Goal: Transaction & Acquisition: Purchase product/service

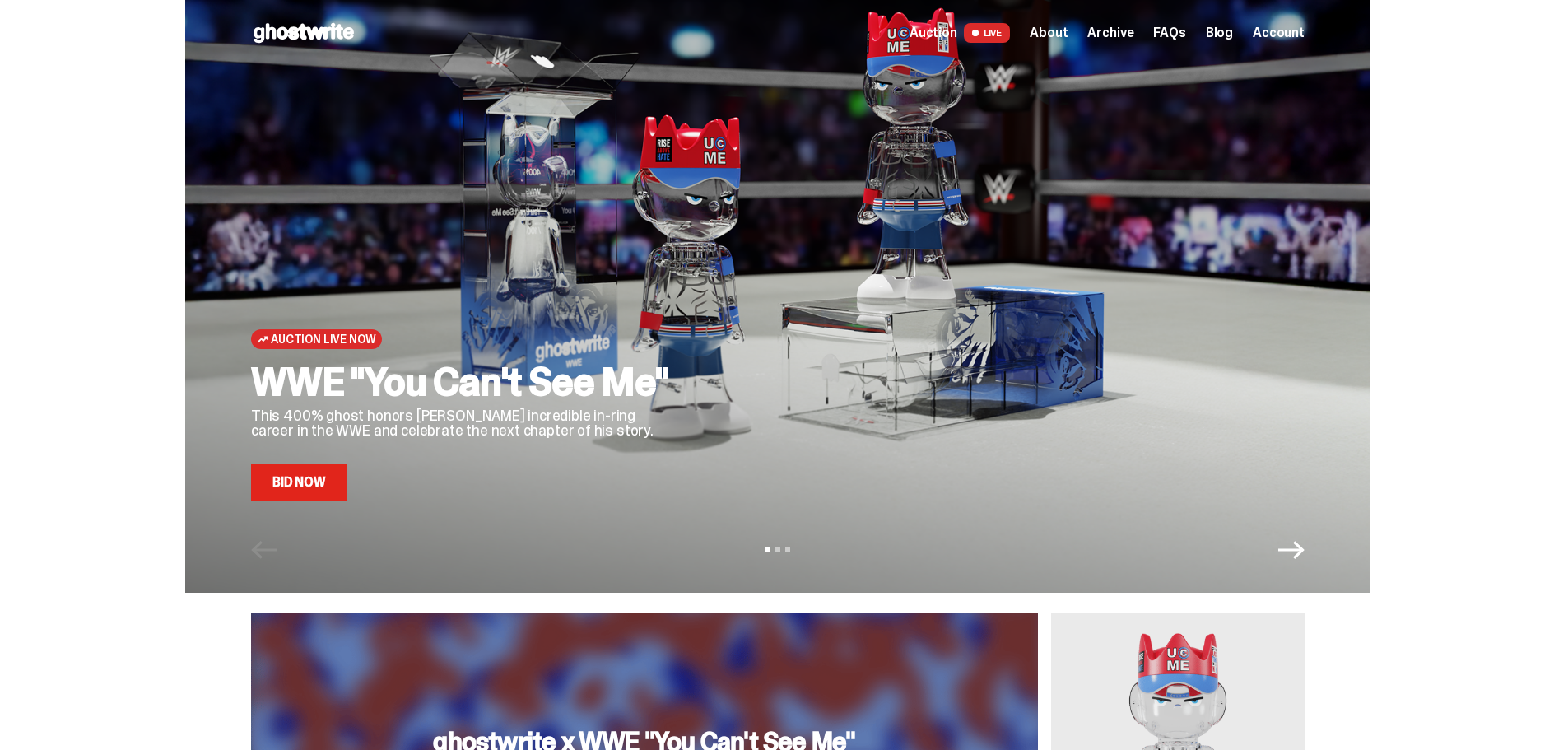
click at [955, 32] on span "Auction" at bounding box center [933, 33] width 47 height 13
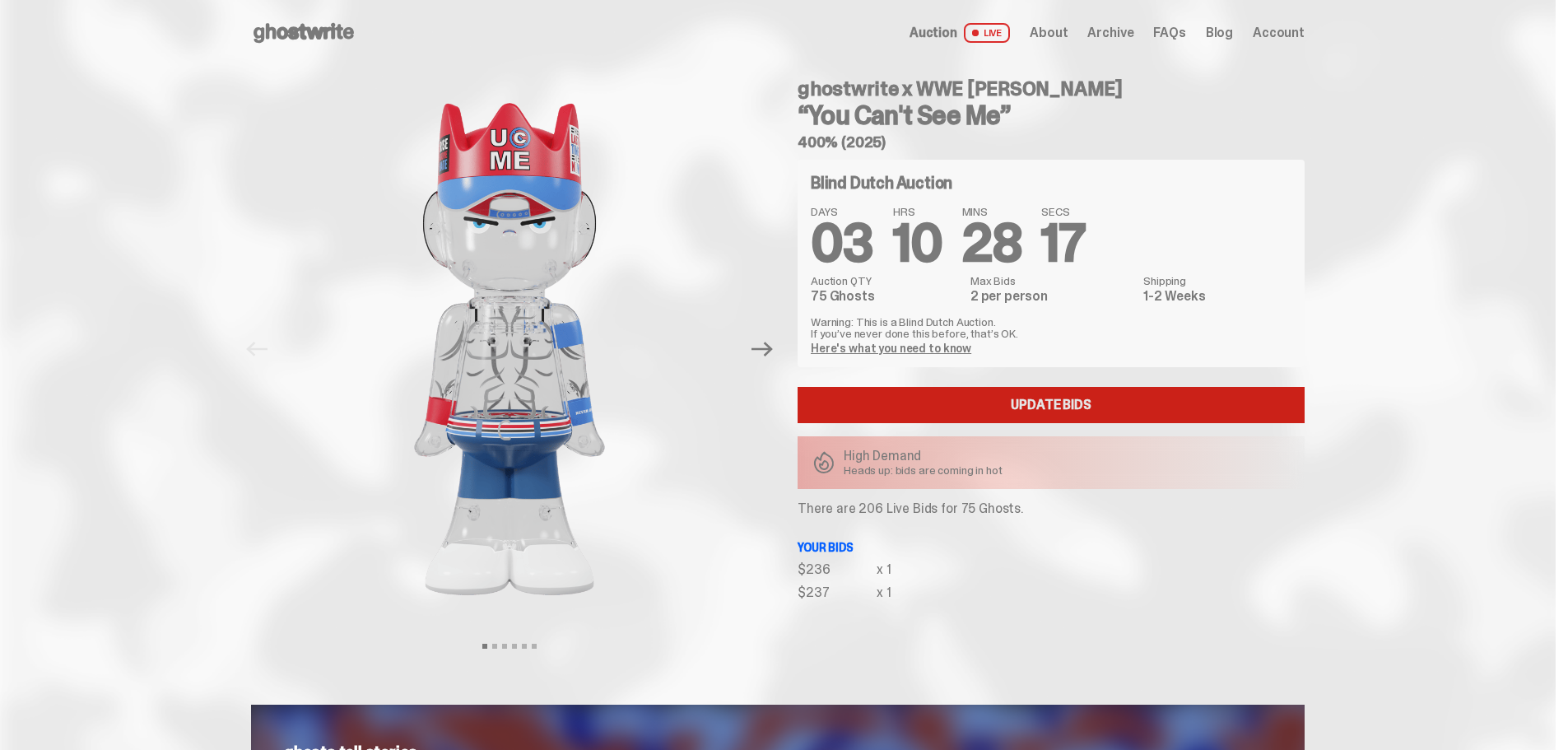
click at [1044, 405] on link "Update Bids" at bounding box center [1051, 405] width 507 height 36
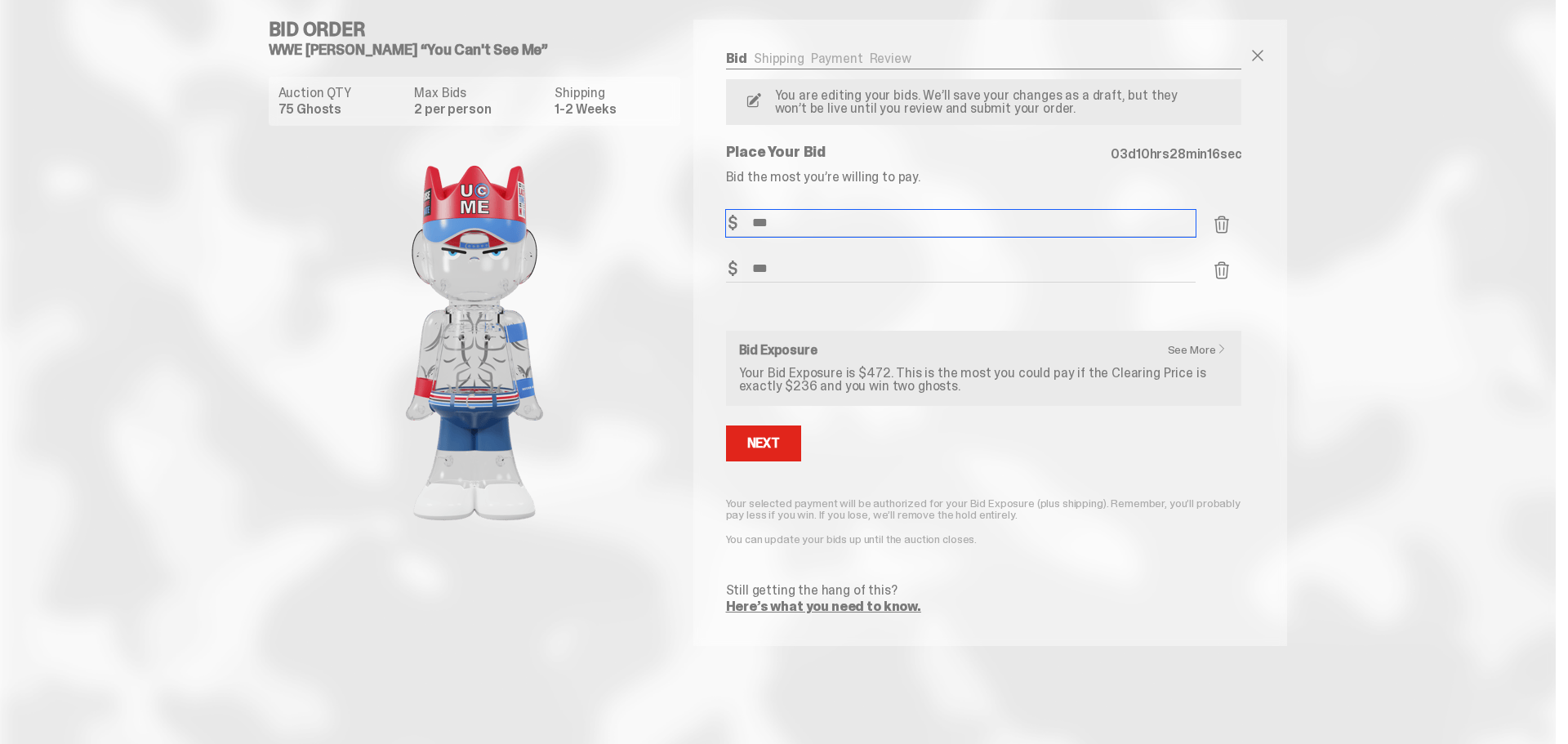
click at [792, 221] on input "***" at bounding box center [962, 222] width 470 height 27
type input "***"
click at [780, 264] on input "***" at bounding box center [962, 269] width 470 height 27
type input "***"
click at [774, 446] on div "Next" at bounding box center [763, 443] width 33 height 13
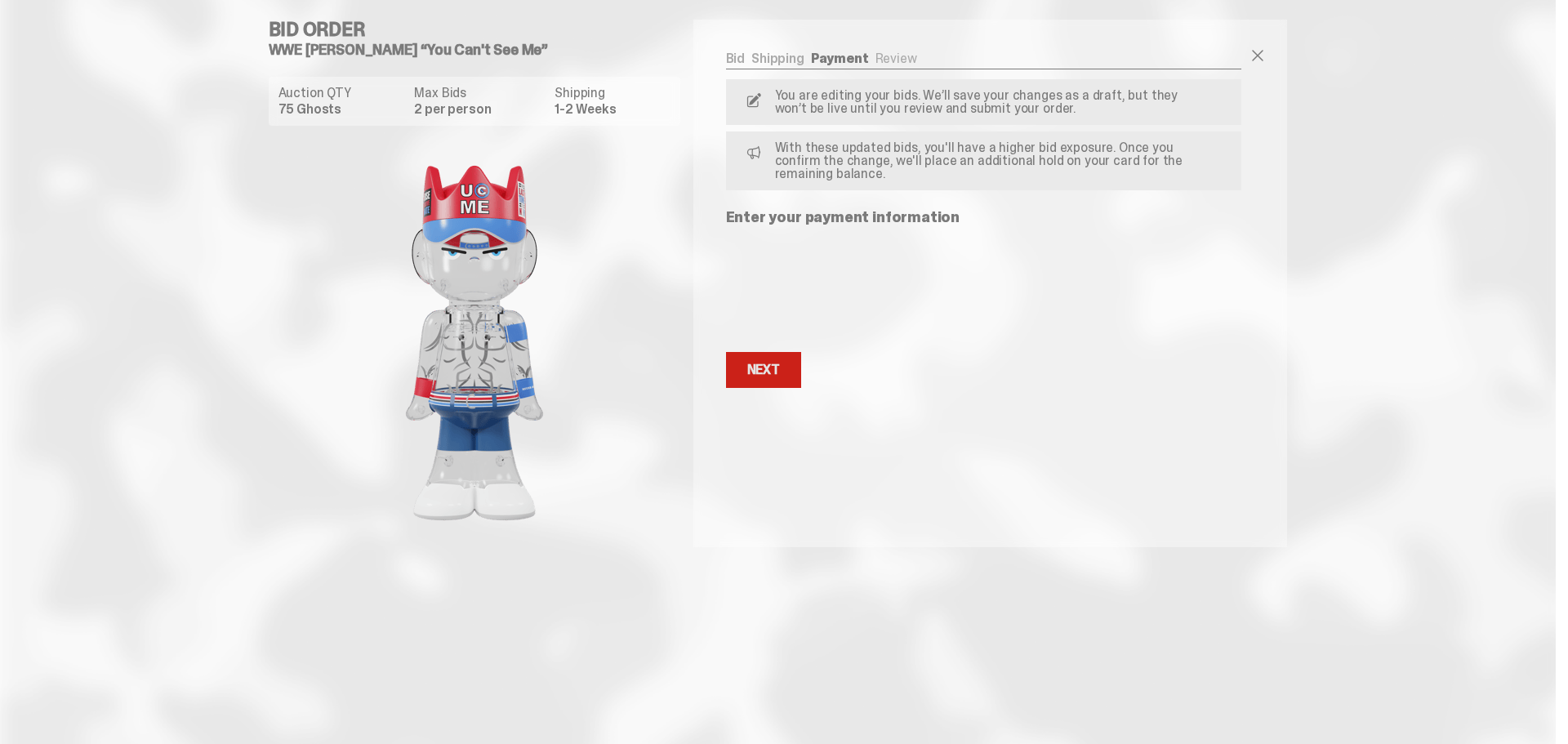
click at [760, 378] on button "Next Next" at bounding box center [764, 369] width 75 height 36
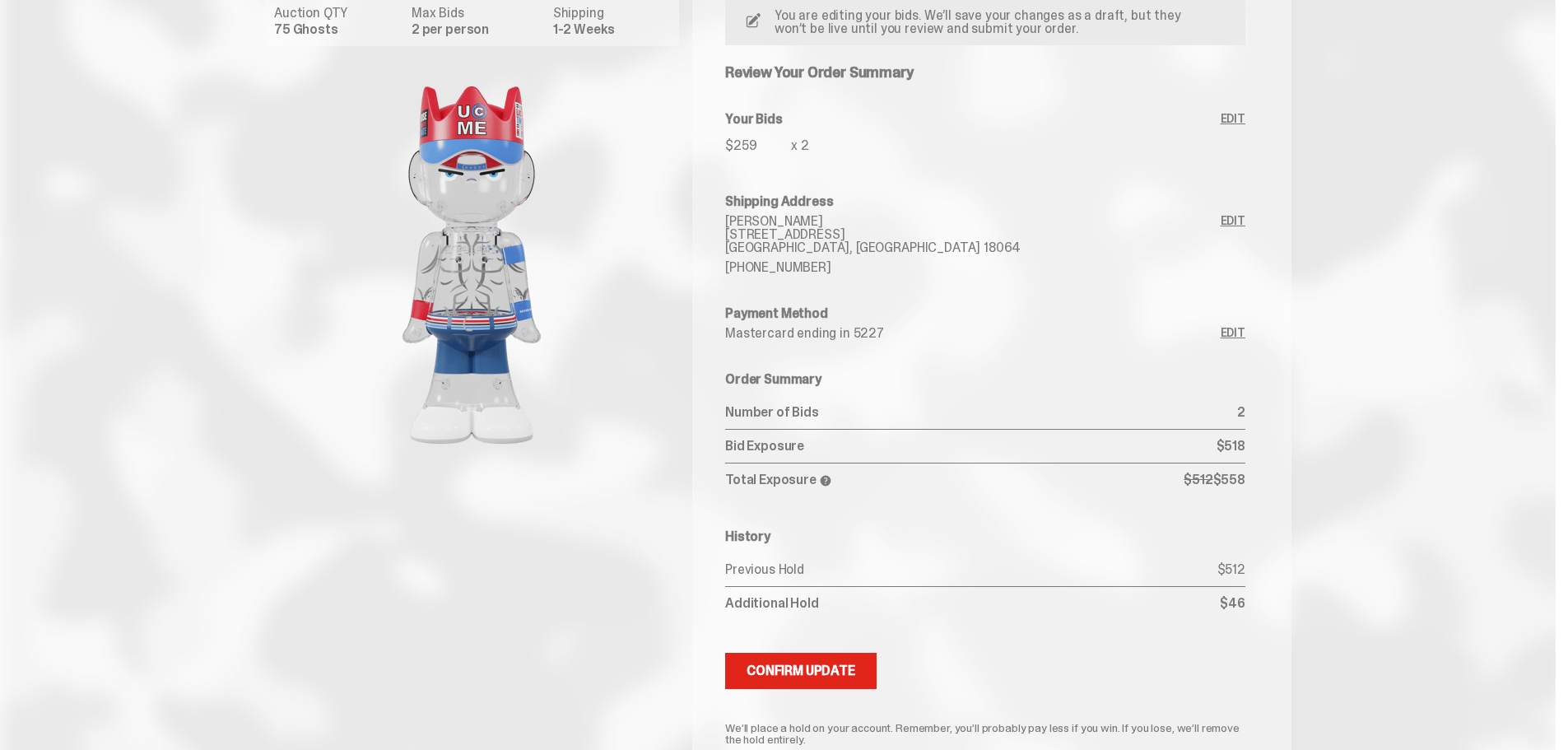
scroll to position [197, 0]
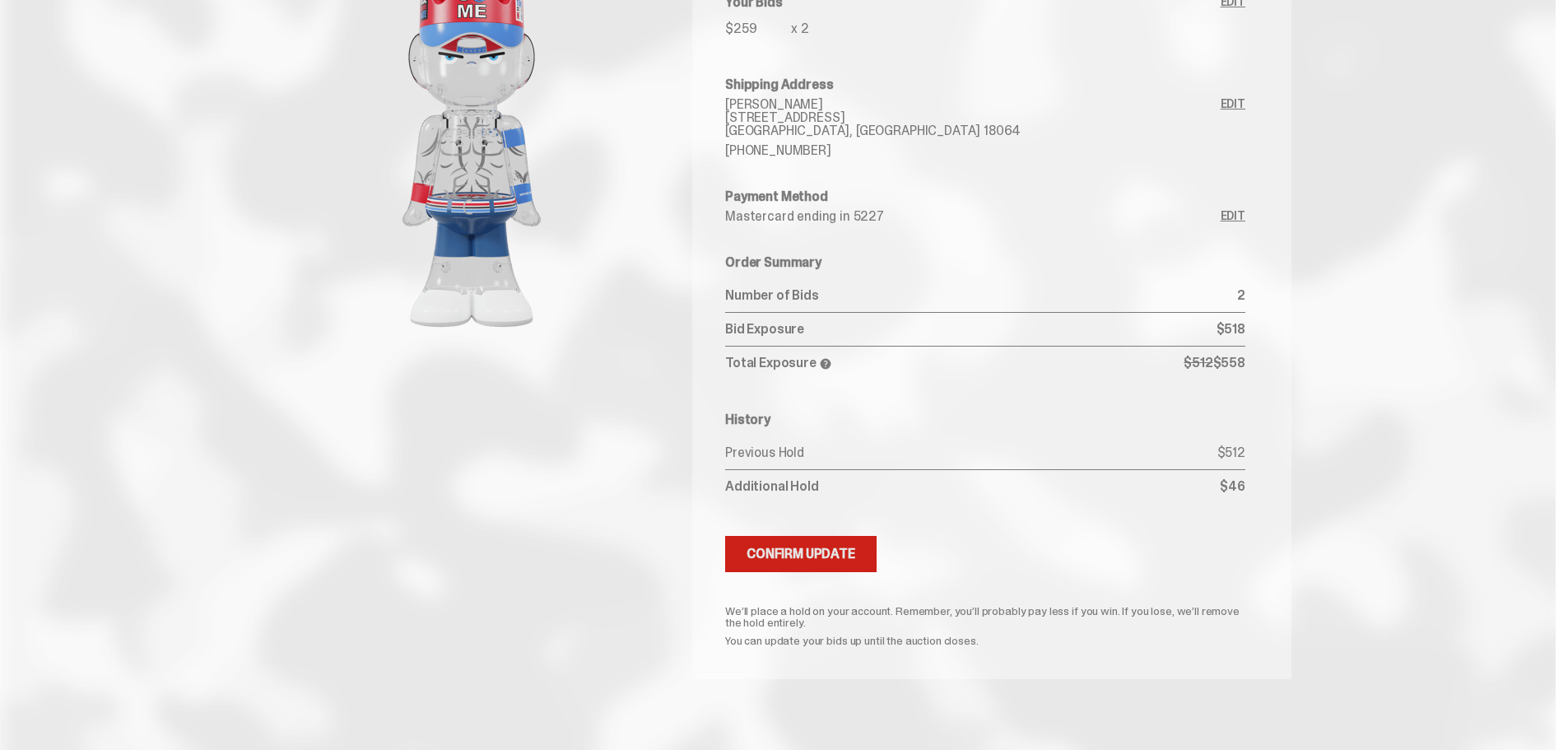
click at [807, 552] on div "Confirm Update" at bounding box center [801, 553] width 109 height 13
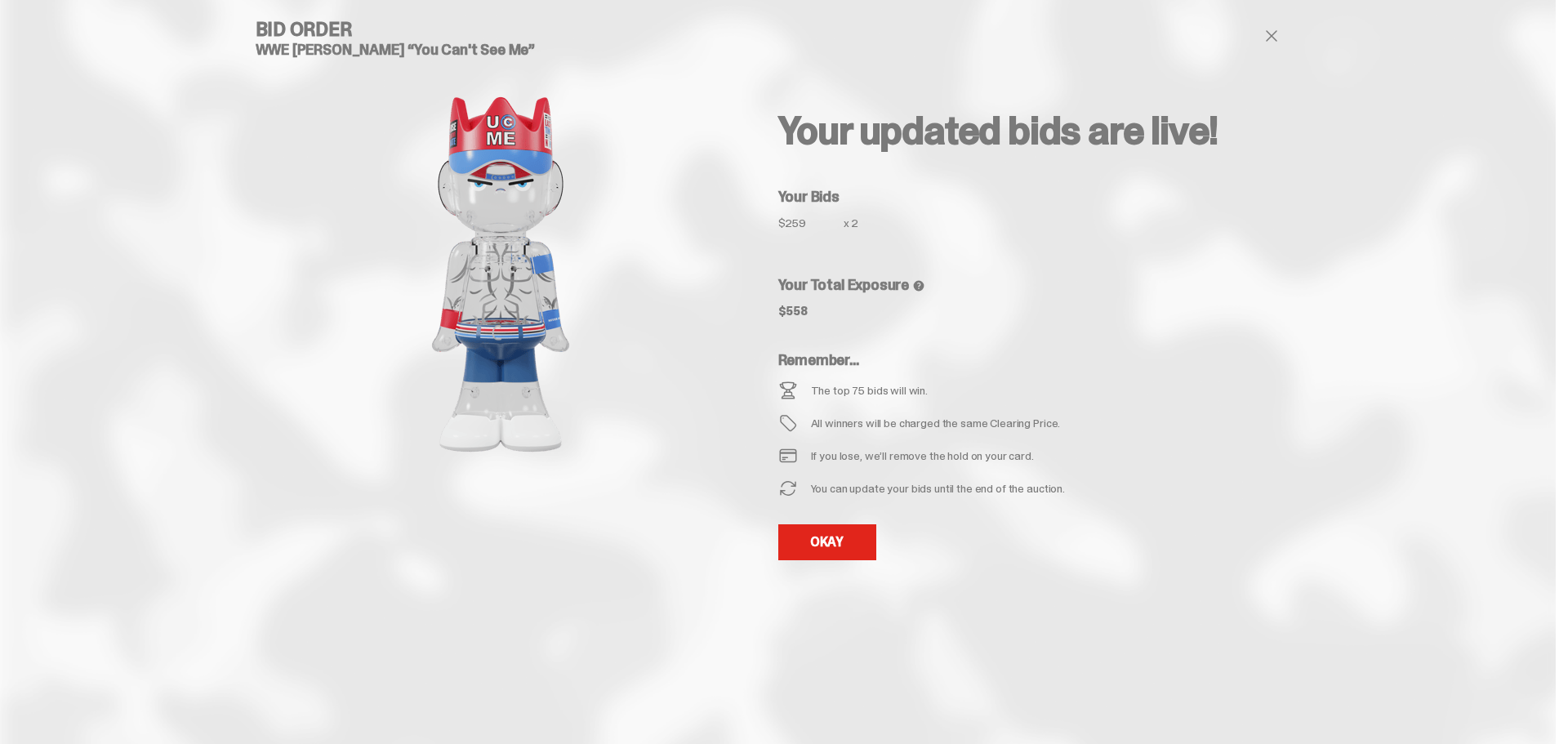
click at [838, 523] on div "Your updated bids are live! Your Bids $259 x 2 Your Total Exposure $558 Remembe…" at bounding box center [1039, 306] width 523 height 573
click at [834, 529] on link "OKAY" at bounding box center [827, 542] width 98 height 36
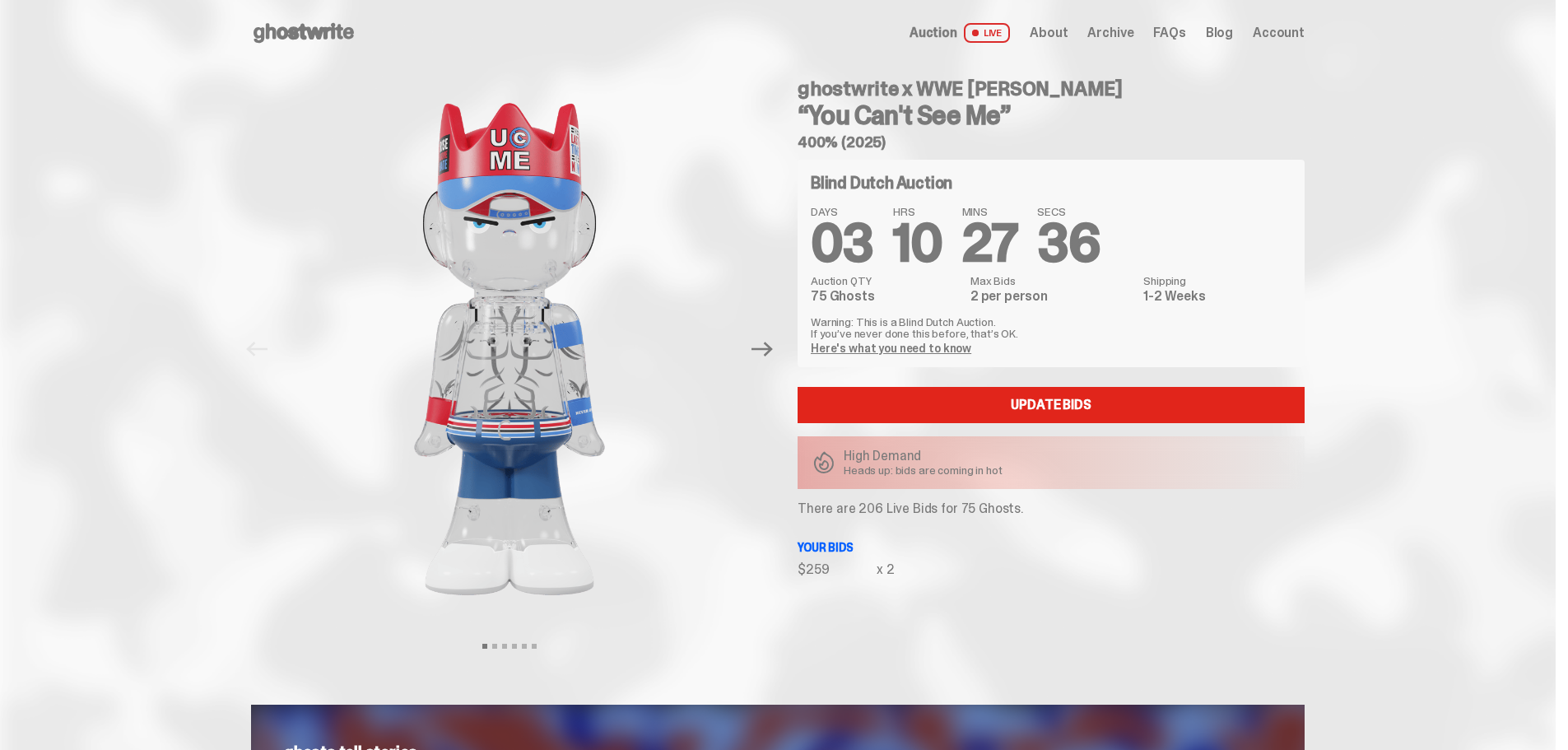
click at [933, 35] on span "Auction" at bounding box center [933, 33] width 47 height 13
click at [1068, 39] on span "About" at bounding box center [1049, 33] width 38 height 13
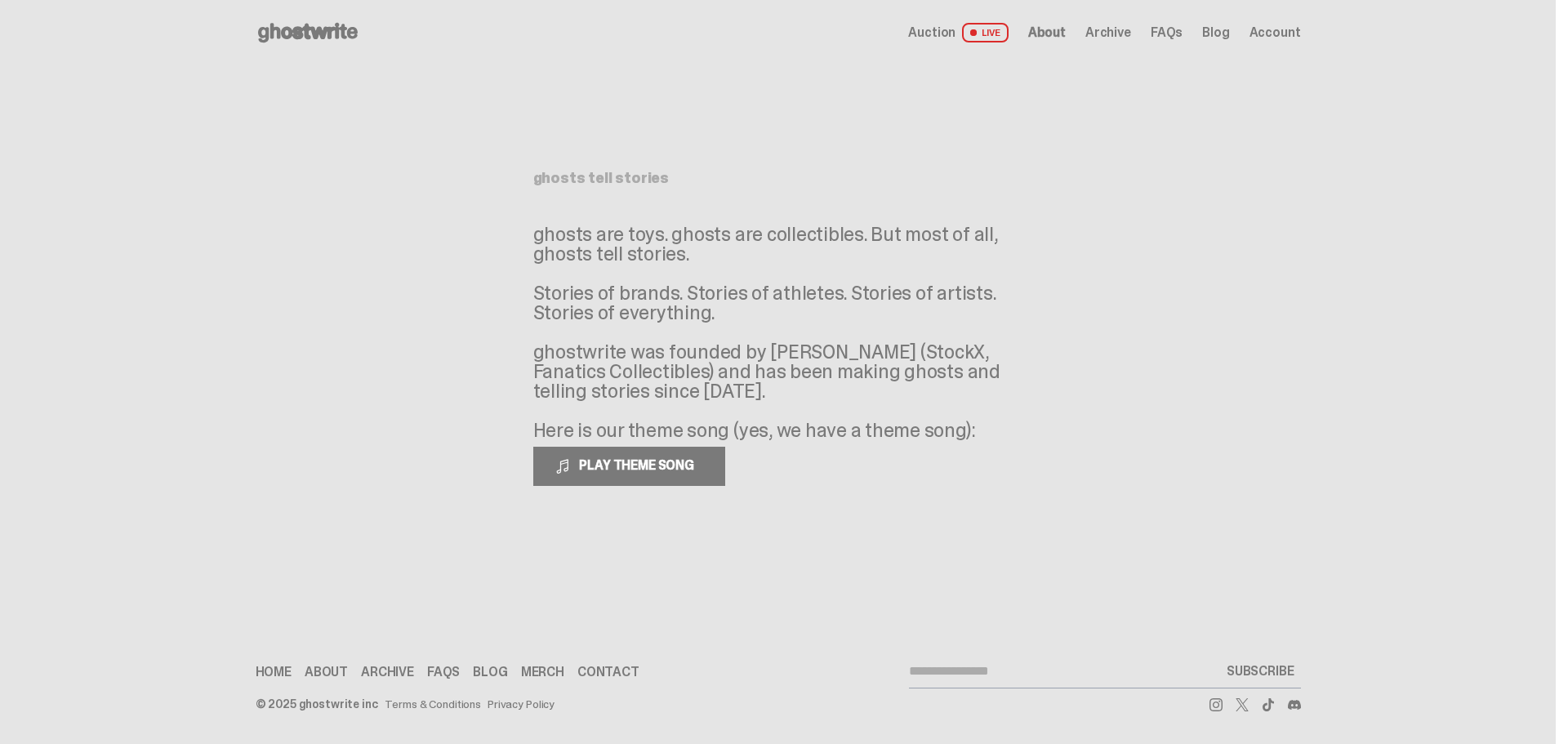
click at [302, 30] on use at bounding box center [308, 32] width 99 height 20
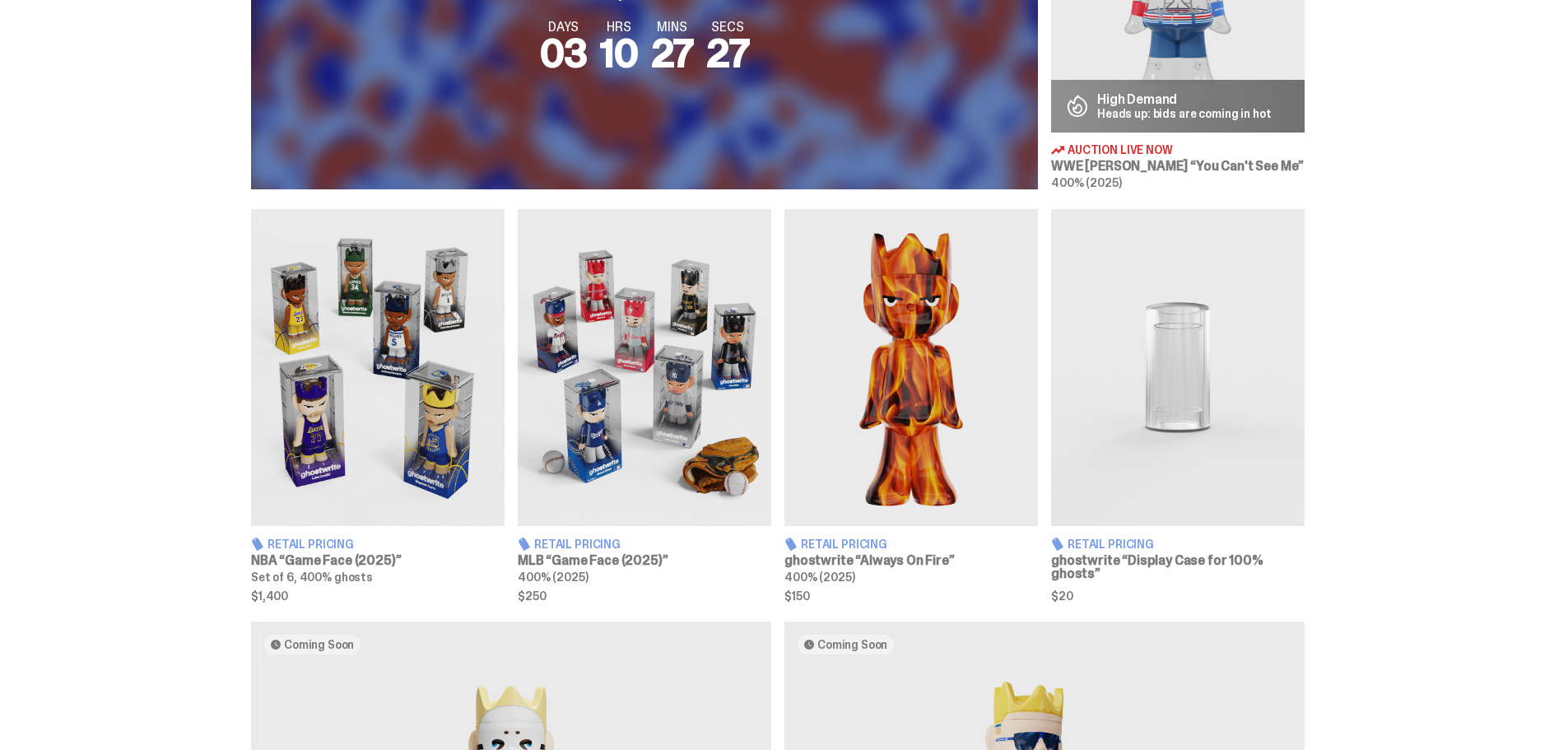
scroll to position [987, 0]
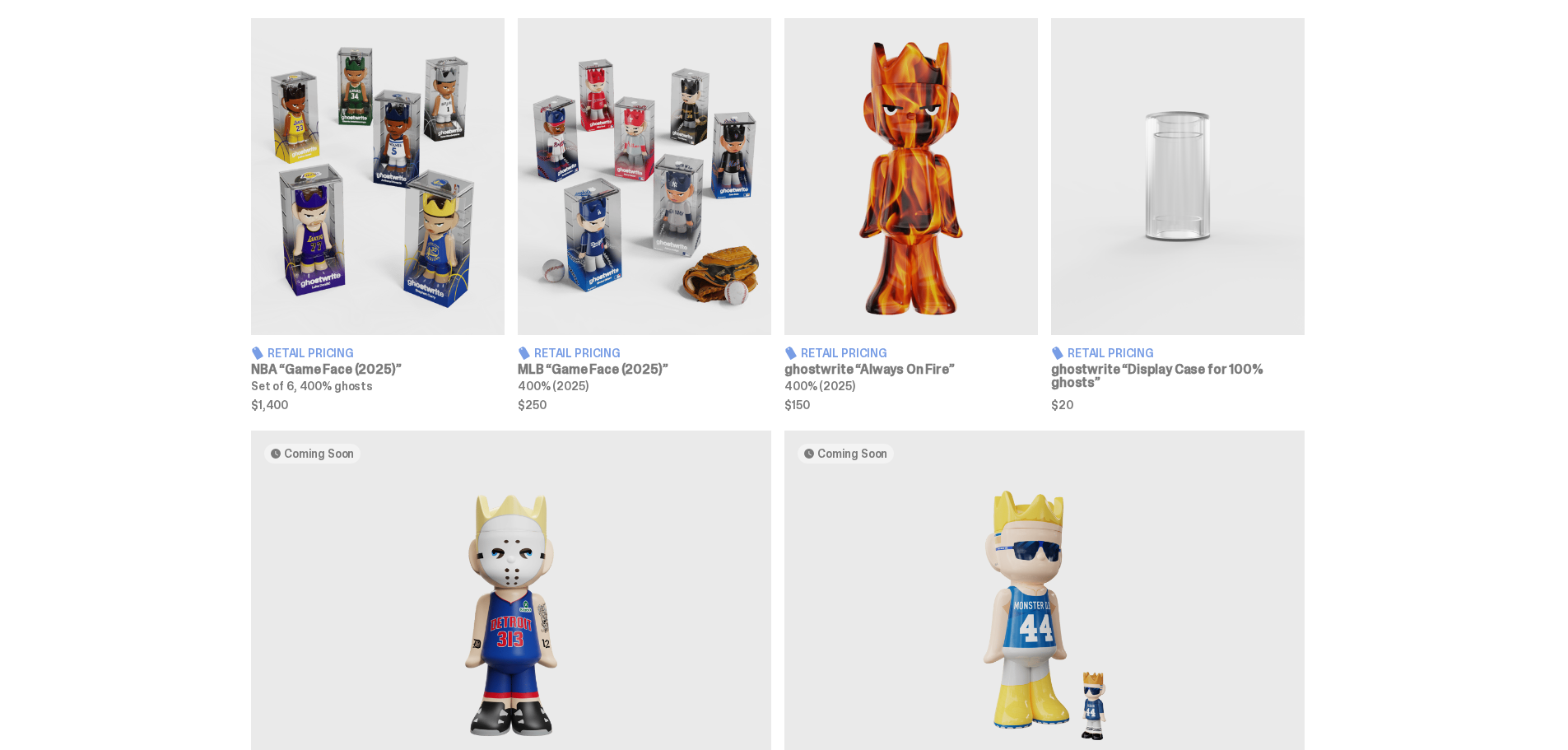
click at [326, 338] on article "Retail Pricing NBA “Game Face (2025)” Set of 6, 400% ghosts $1,400" at bounding box center [378, 214] width 254 height 391
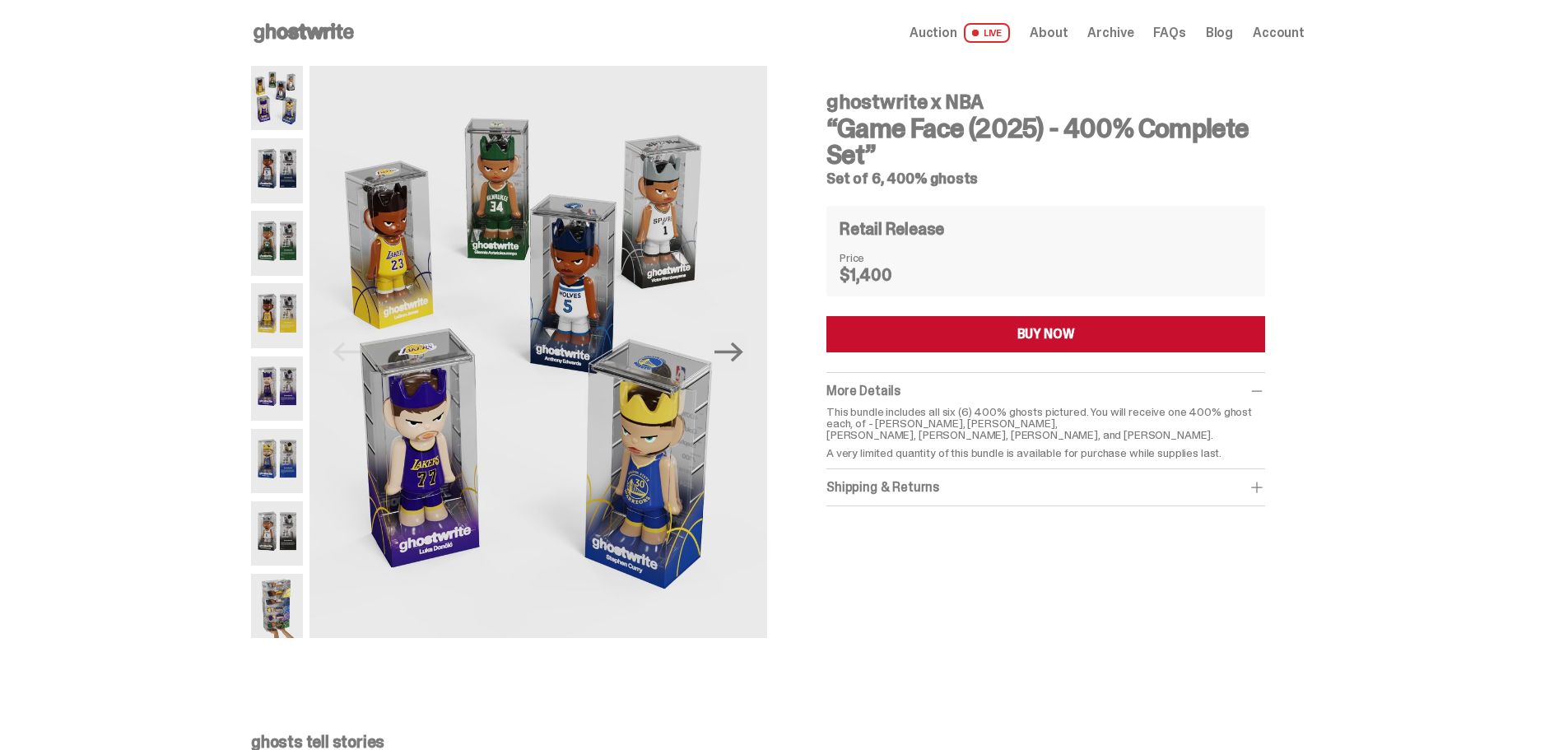
click at [292, 172] on img at bounding box center [277, 170] width 52 height 64
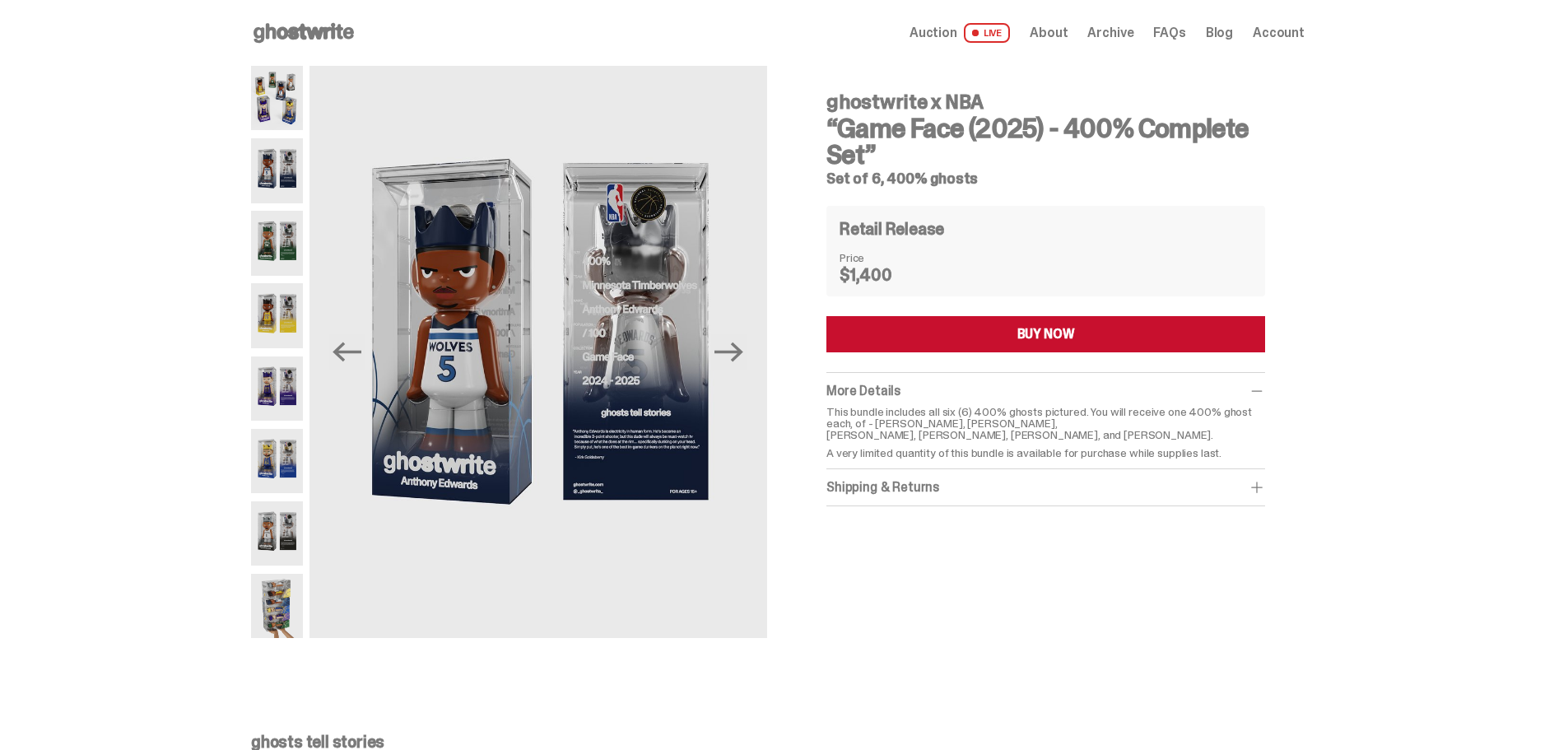
click at [267, 254] on img at bounding box center [277, 242] width 52 height 64
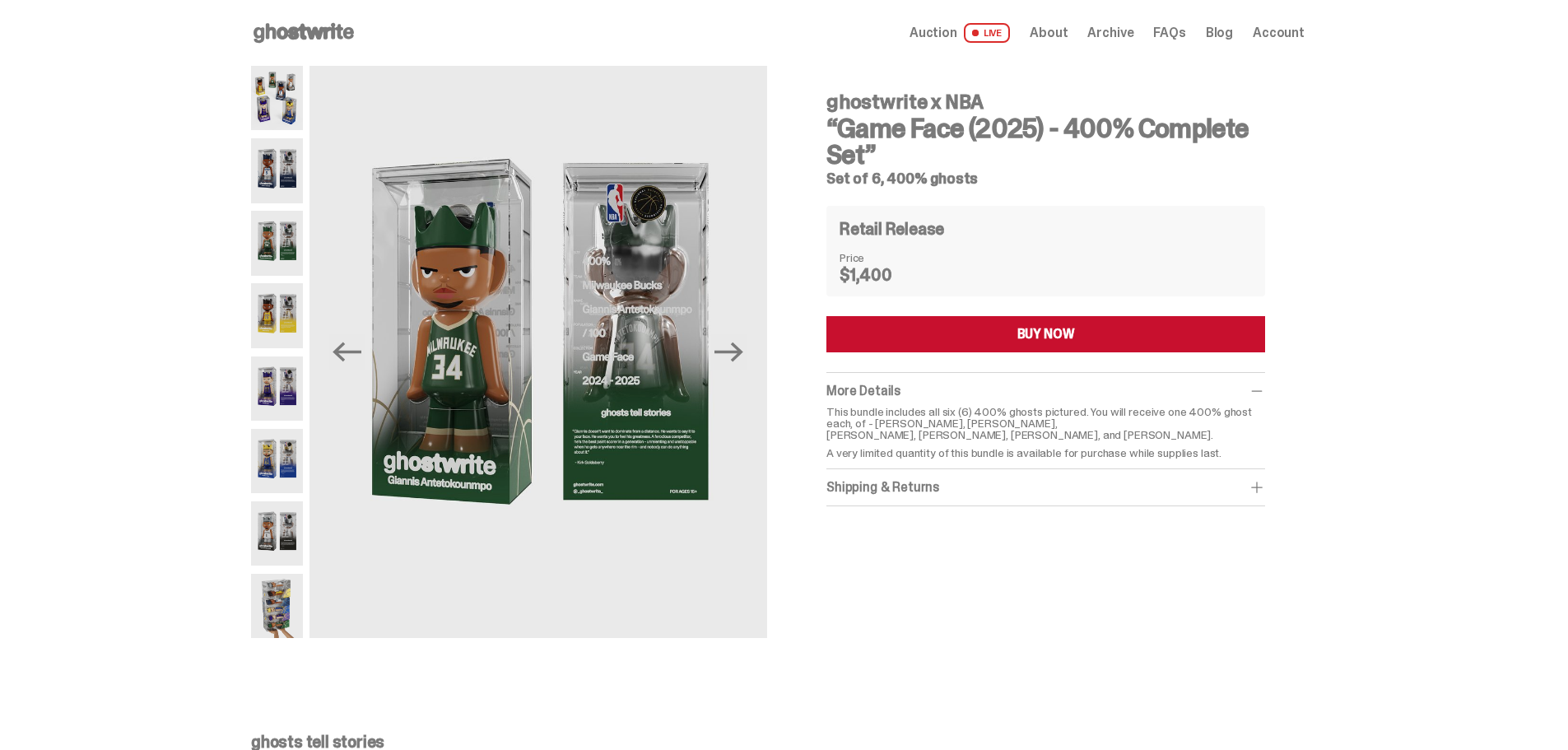
click at [274, 308] on img at bounding box center [277, 315] width 52 height 64
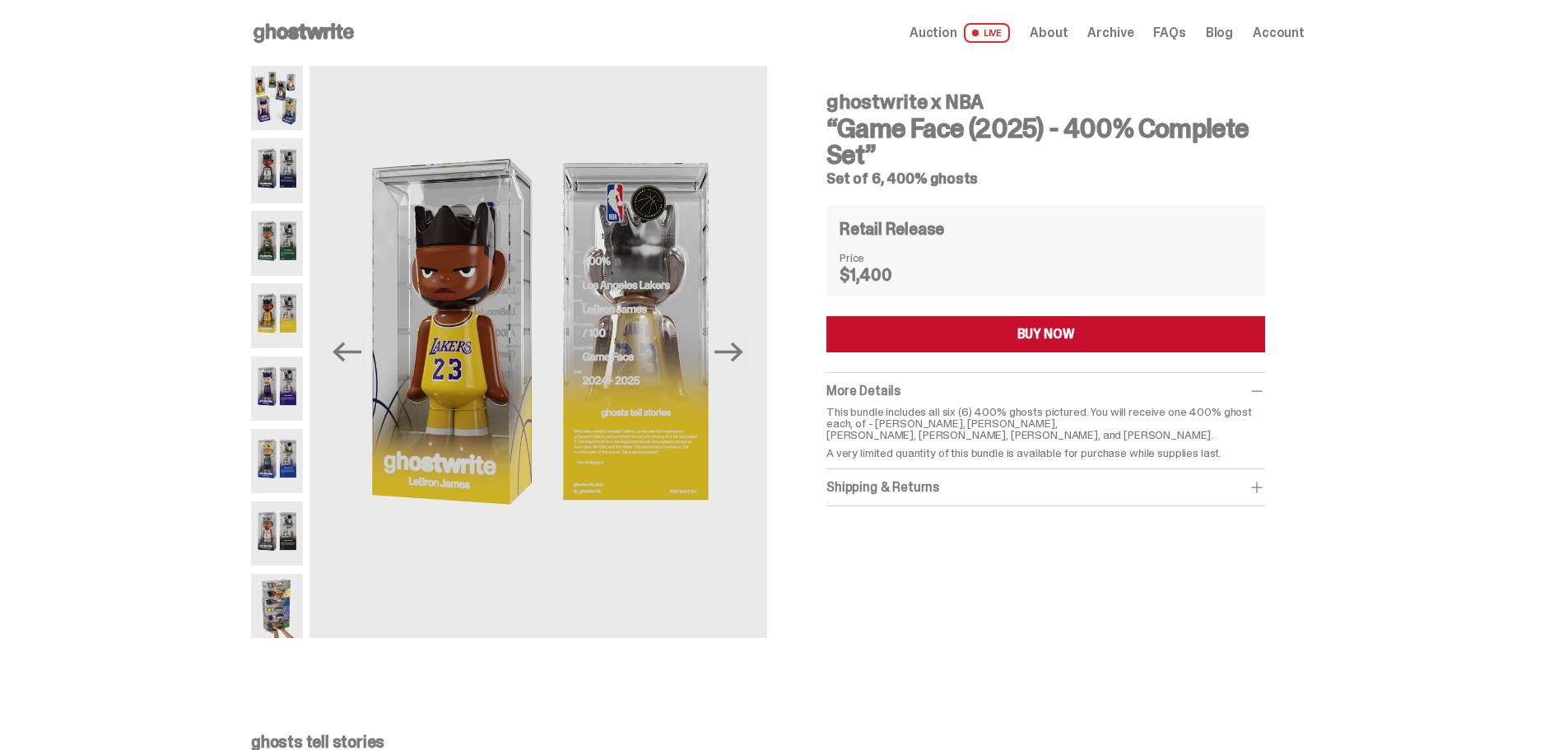
click at [281, 381] on img at bounding box center [277, 388] width 52 height 64
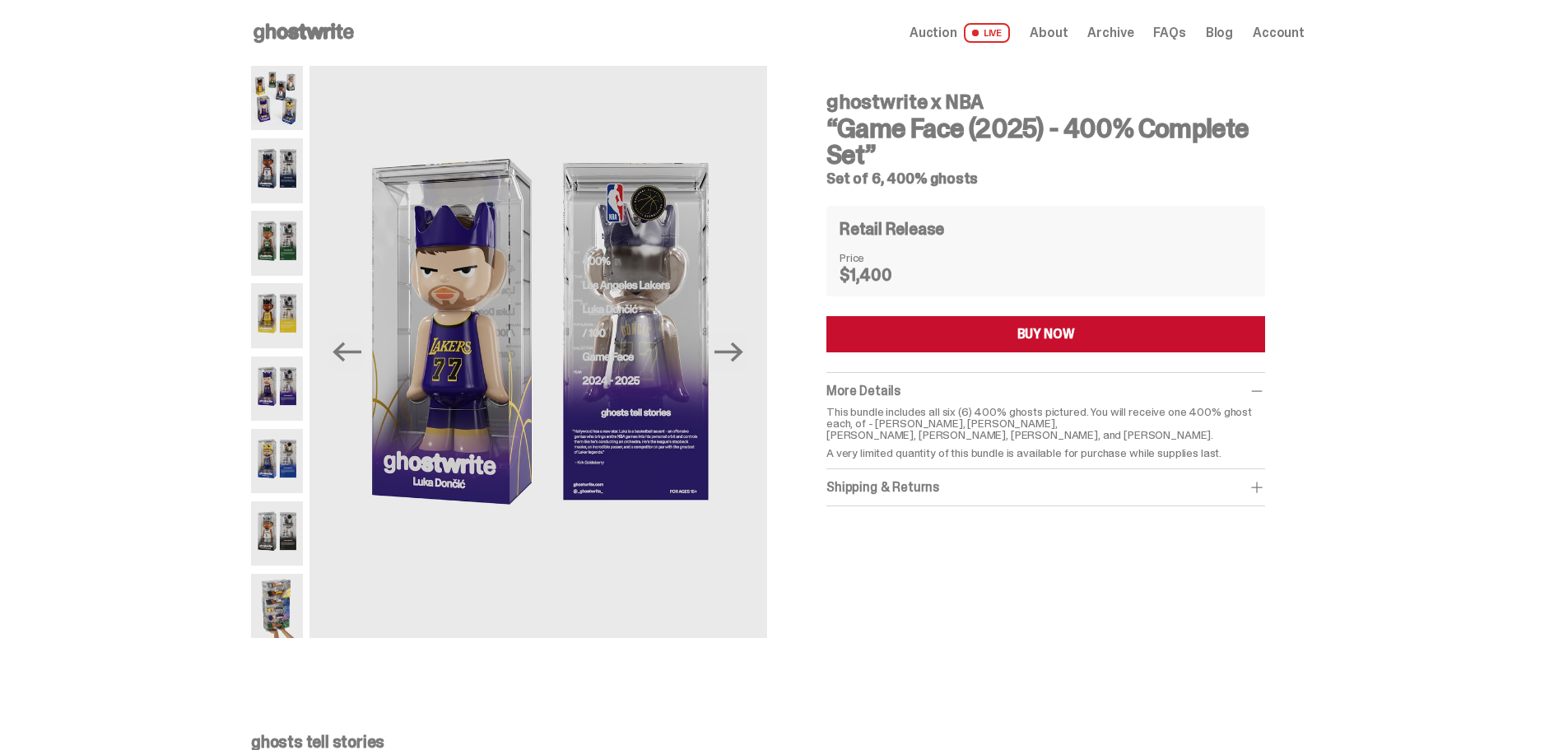
click at [278, 441] on img at bounding box center [277, 460] width 52 height 64
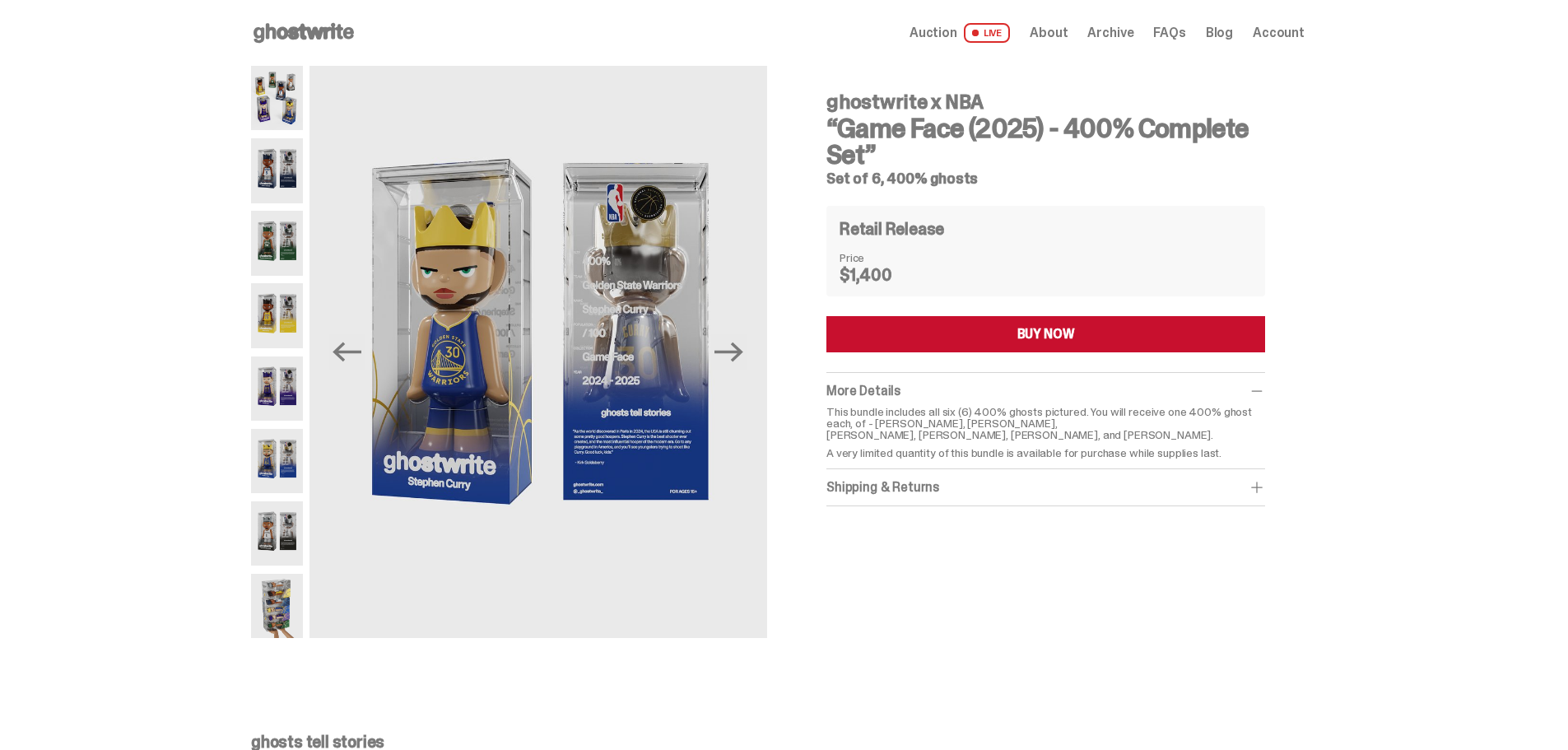
click at [294, 467] on img at bounding box center [277, 460] width 52 height 64
click at [283, 533] on img at bounding box center [277, 533] width 52 height 64
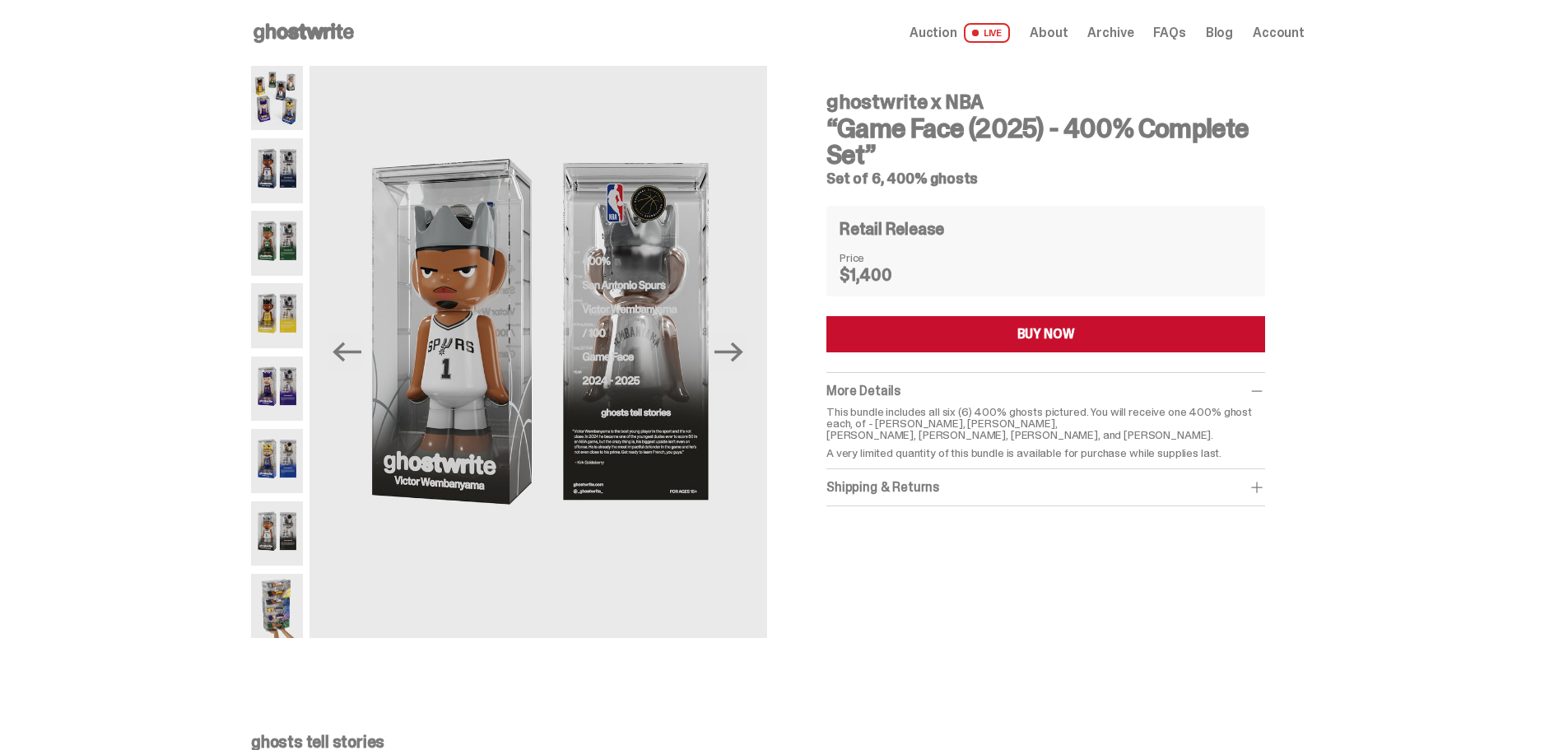
click at [279, 608] on img at bounding box center [277, 605] width 52 height 64
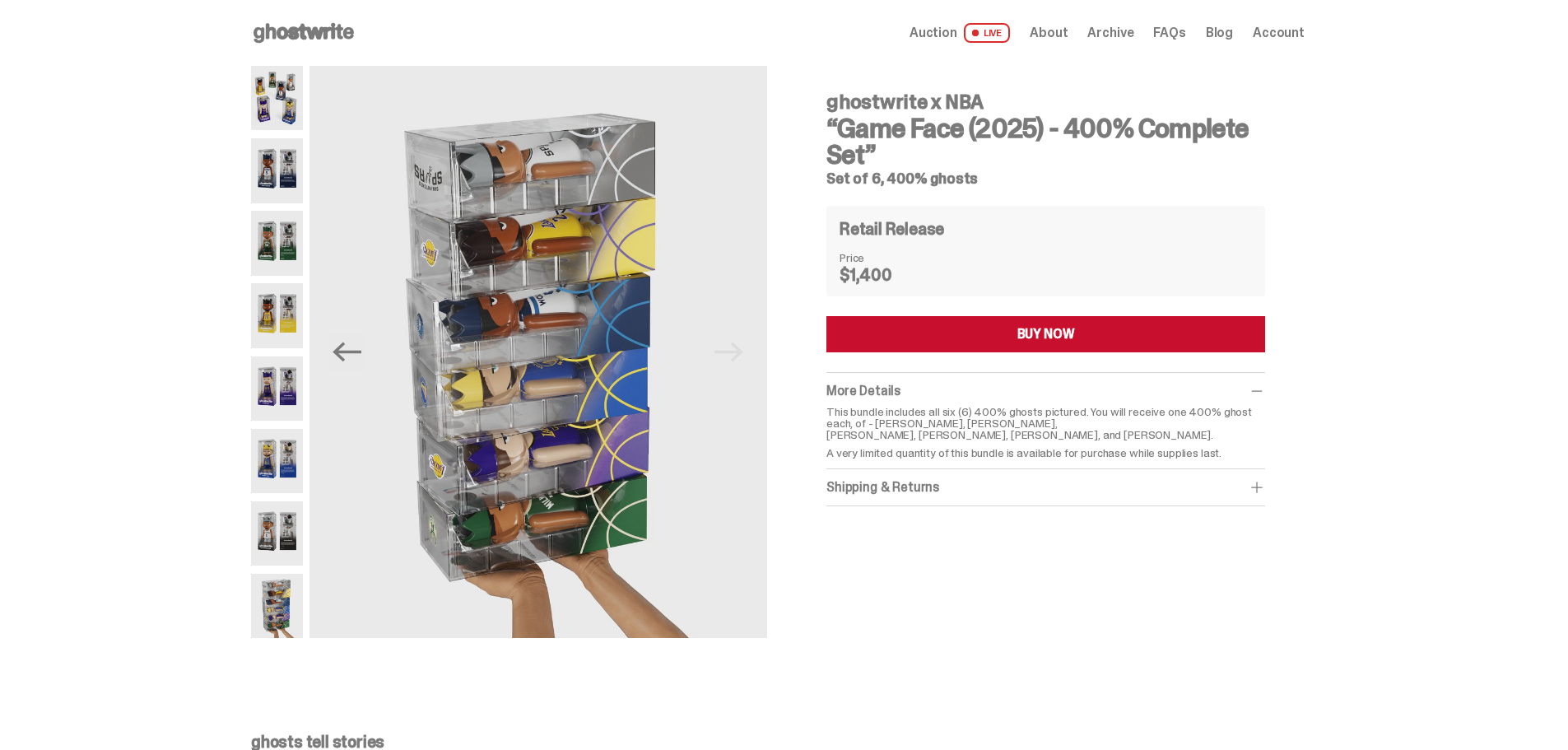
click at [1264, 480] on span at bounding box center [1257, 487] width 16 height 16
